Goal: Task Accomplishment & Management: Use online tool/utility

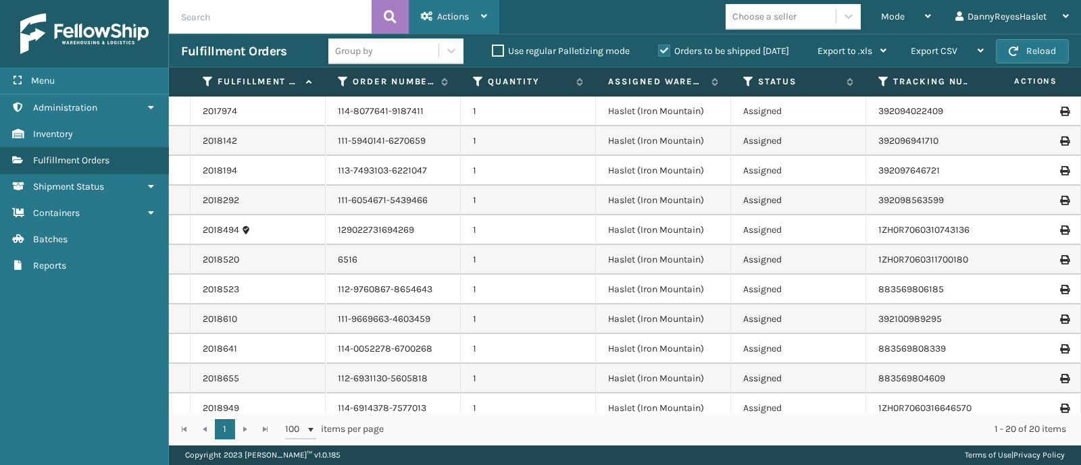
click at [486, 21] on icon at bounding box center [484, 15] width 6 height 9
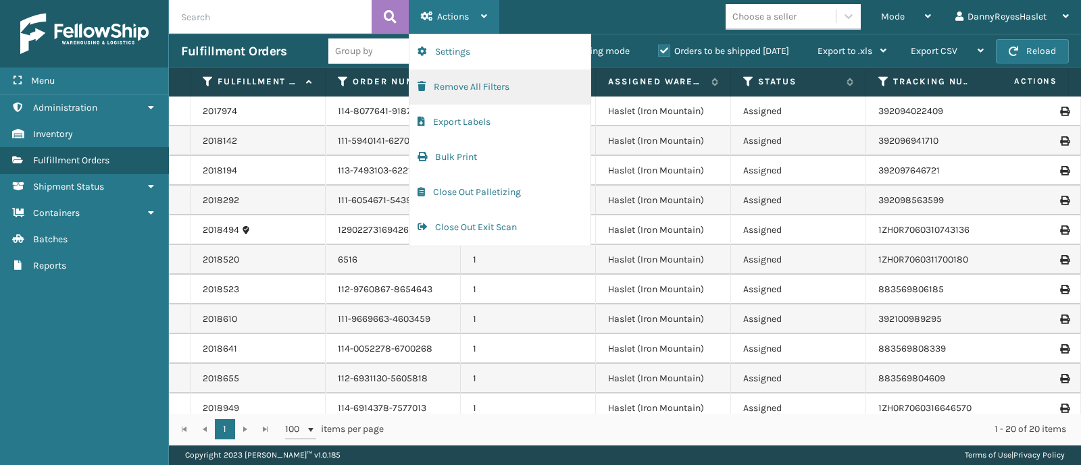
click at [481, 86] on button "Remove All Filters" at bounding box center [499, 87] width 181 height 35
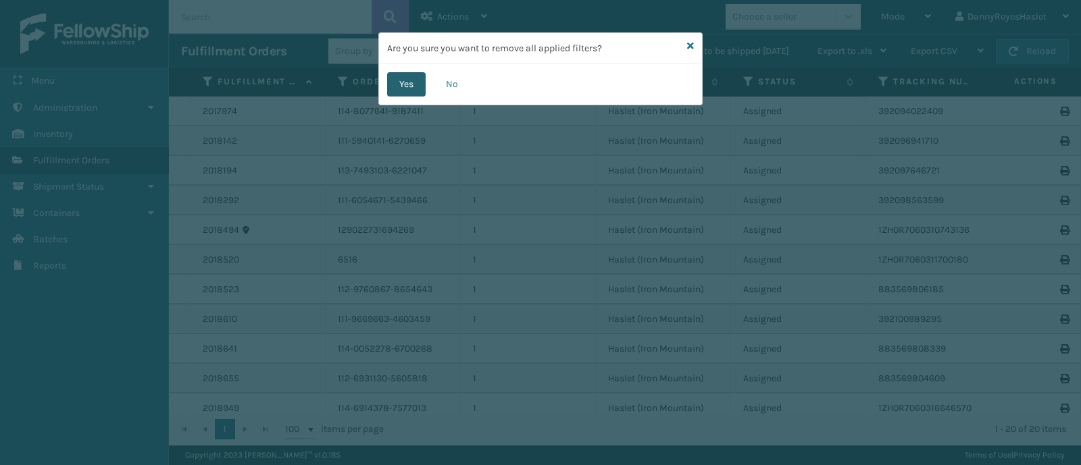
click at [419, 79] on button "Yes" at bounding box center [406, 84] width 39 height 24
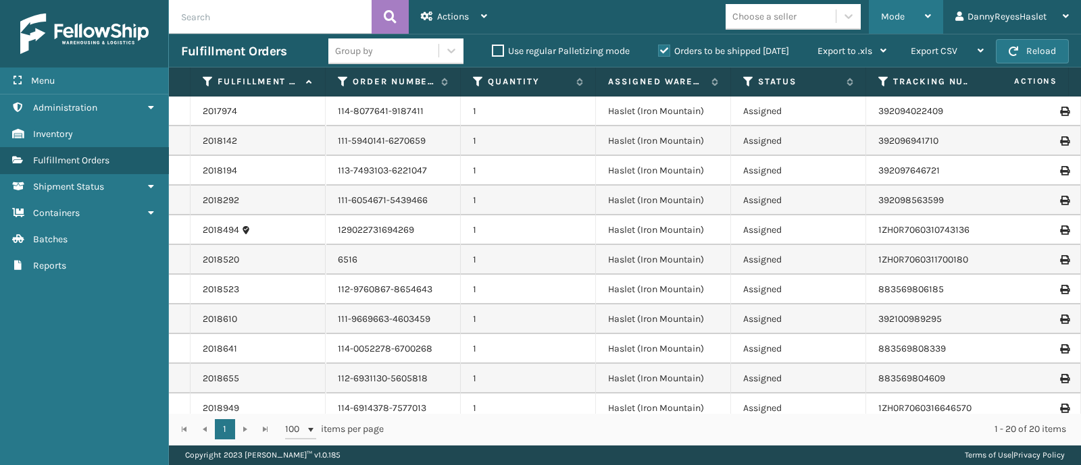
drag, startPoint x: 902, startPoint y: 18, endPoint x: 893, endPoint y: 21, distance: 9.2
click at [901, 18] on span "Mode" at bounding box center [893, 16] width 24 height 11
